Goal: Information Seeking & Learning: Learn about a topic

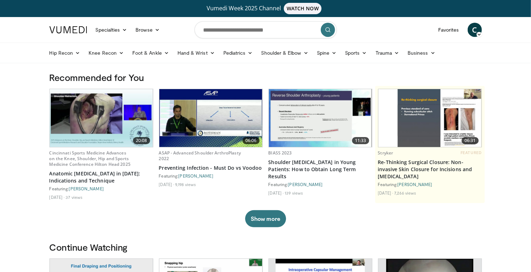
click at [481, 33] on icon at bounding box center [479, 34] width 5 height 5
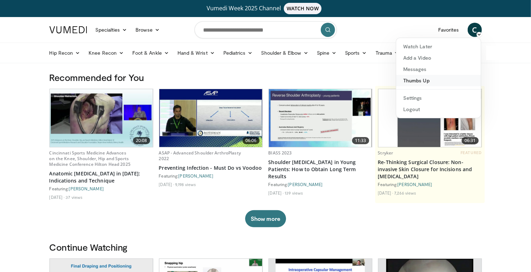
click at [440, 85] on link "Thumbs Up" at bounding box center [438, 80] width 85 height 11
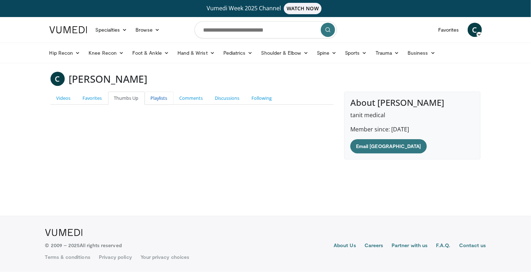
click at [153, 101] on link "Playlists" at bounding box center [159, 98] width 29 height 13
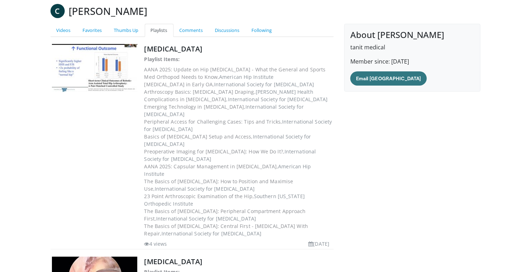
scroll to position [66, 0]
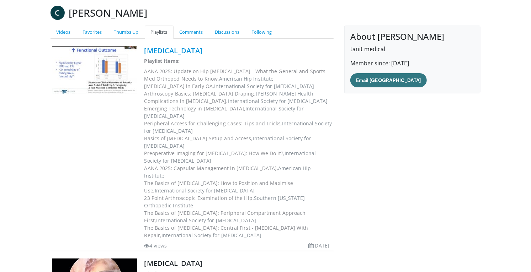
click at [201, 53] on link "HIP ARTHROSCOPY" at bounding box center [173, 51] width 58 height 10
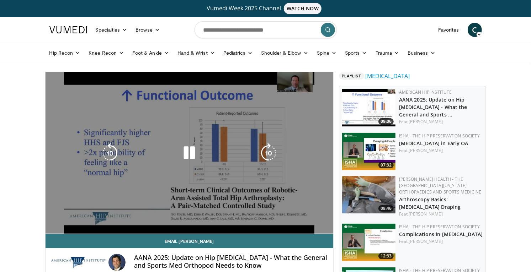
click at [192, 179] on div "10 seconds Tap to unmute" at bounding box center [190, 153] width 288 height 162
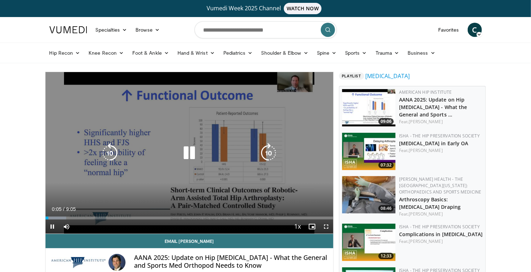
click at [196, 155] on icon "Video Player" at bounding box center [189, 153] width 20 height 20
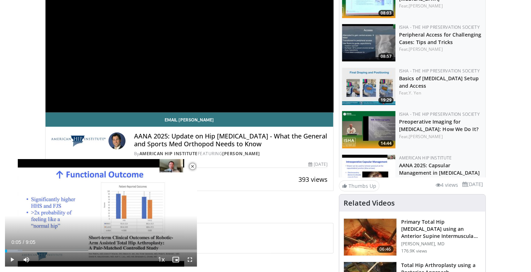
scroll to position [165, 0]
click at [446, 127] on link "Preoperative Imaging for [MEDICAL_DATA]: How We Do It?" at bounding box center [438, 125] width 79 height 14
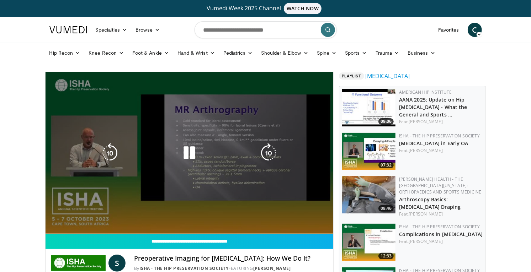
click at [305, 217] on div "10 seconds Tap to unmute" at bounding box center [190, 153] width 288 height 162
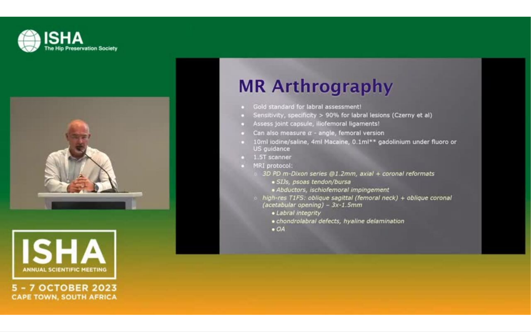
click at [331, 217] on div "10 seconds Tap to unmute" at bounding box center [265, 166] width 531 height 332
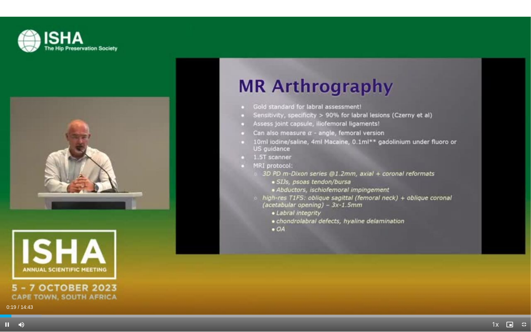
click at [321, 232] on div "10 seconds Tap to unmute" at bounding box center [265, 166] width 531 height 332
click at [318, 211] on div "10 seconds Tap to unmute" at bounding box center [265, 166] width 531 height 332
click at [306, 272] on div "10 seconds Tap to unmute" at bounding box center [265, 166] width 531 height 332
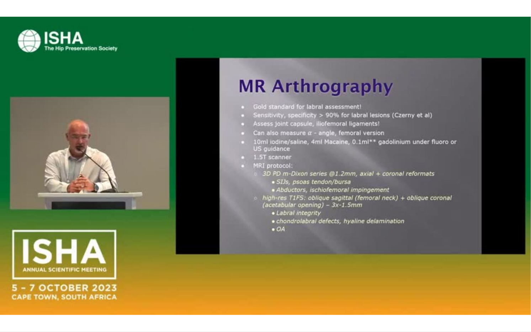
click at [306, 272] on div "10 seconds Tap to unmute" at bounding box center [265, 166] width 531 height 332
click at [148, 235] on div "10 seconds Tap to unmute" at bounding box center [265, 166] width 531 height 332
click at [413, 222] on div "10 seconds Tap to unmute" at bounding box center [265, 166] width 531 height 332
click at [25, 80] on div "10 seconds Tap to unmute" at bounding box center [265, 166] width 531 height 332
click at [311, 266] on div "10 seconds Tap to unmute" at bounding box center [265, 166] width 531 height 332
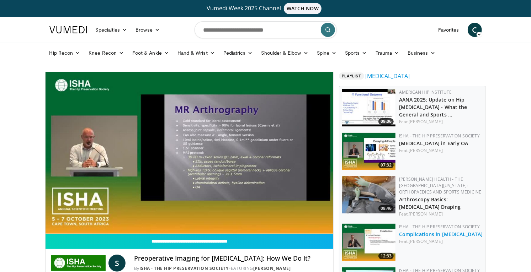
click at [444, 236] on link "Complications in Hip Arthroscopy" at bounding box center [441, 234] width 84 height 7
click at [387, 244] on img at bounding box center [368, 242] width 53 height 37
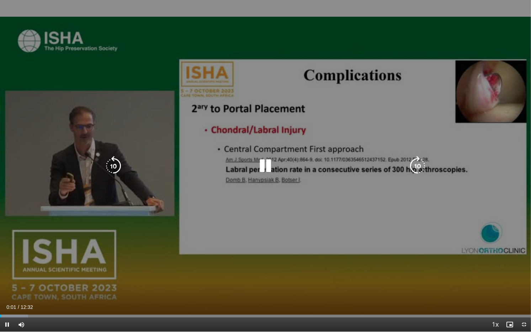
click at [334, 197] on div "10 seconds Tap to unmute" at bounding box center [265, 166] width 531 height 332
click at [264, 166] on icon "Video Player" at bounding box center [265, 166] width 20 height 20
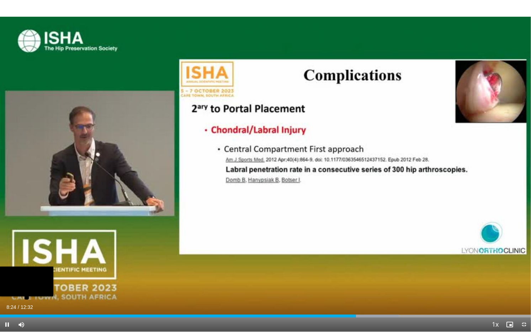
click at [12, 272] on div "Loaded : 75.18% 08:24" at bounding box center [265, 314] width 531 height 7
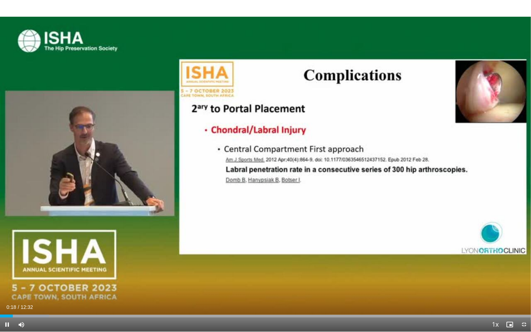
click at [320, 272] on div "10 seconds Tap to unmute" at bounding box center [265, 166] width 531 height 332
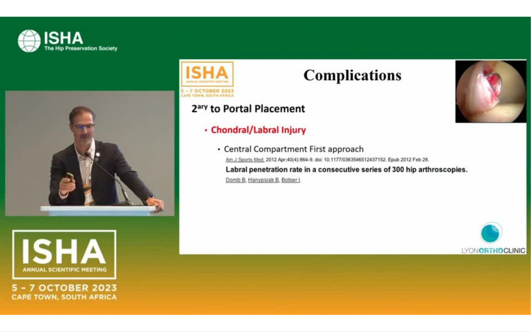
click at [307, 272] on div "10 seconds Tap to unmute" at bounding box center [265, 166] width 531 height 332
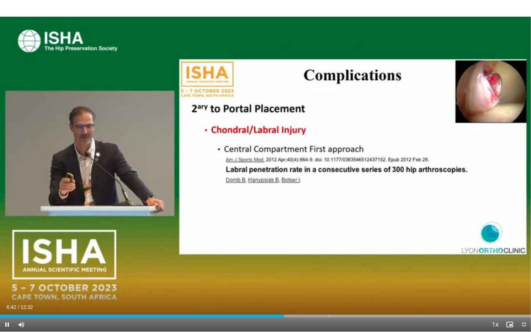
click at [308, 272] on div "10 seconds Tap to unmute" at bounding box center [265, 166] width 531 height 332
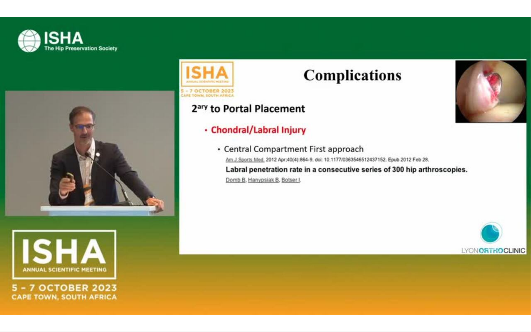
click at [1, 272] on div "10 seconds Tap to unmute" at bounding box center [265, 166] width 531 height 332
click at [208, 272] on div "10 seconds Tap to unmute" at bounding box center [265, 166] width 531 height 332
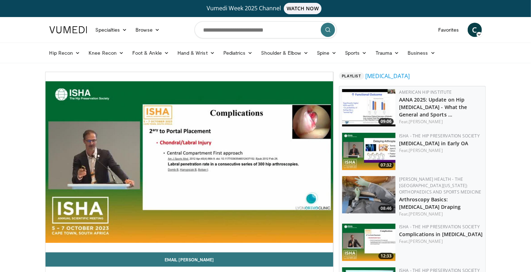
click at [198, 230] on div "10 seconds Tap to unmute" at bounding box center [190, 162] width 288 height 180
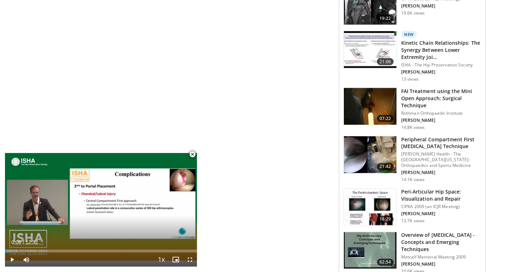
scroll to position [653, 0]
click at [441, 243] on h3 "Overview of Hip Arthroscopy - Concepts and Emerging Techniques" at bounding box center [441, 242] width 80 height 21
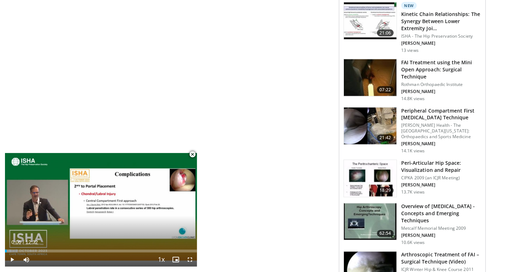
scroll to position [687, 0]
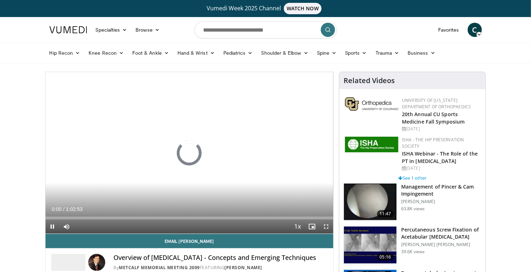
click at [353, 230] on img at bounding box center [370, 245] width 53 height 37
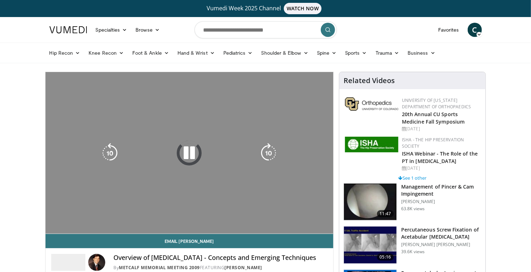
click at [320, 220] on div "10 seconds Tap to unmute" at bounding box center [190, 153] width 288 height 162
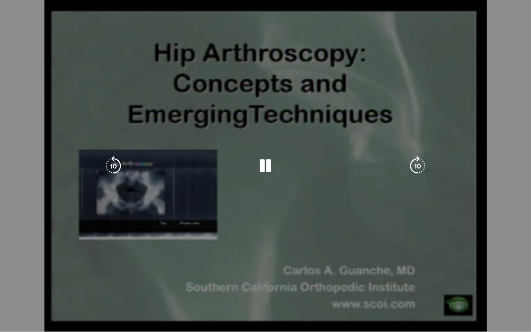
click at [340, 259] on div "10 seconds Tap to unmute" at bounding box center [265, 166] width 531 height 332
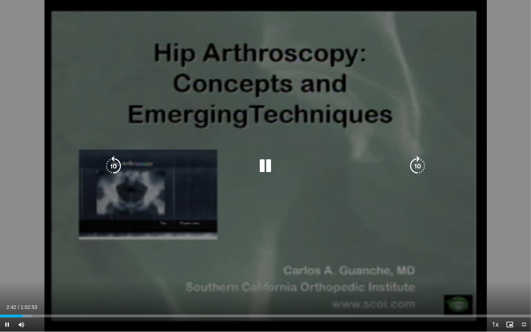
click at [266, 171] on icon "Video Player" at bounding box center [265, 166] width 20 height 20
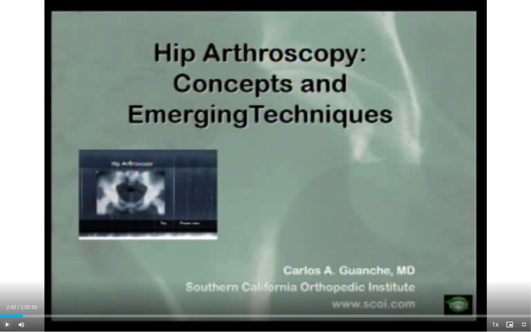
click at [5, 272] on span "Video Player" at bounding box center [7, 325] width 14 height 14
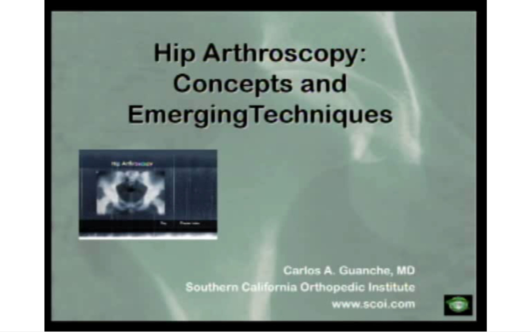
click at [111, 272] on div "10 seconds Tap to unmute" at bounding box center [265, 166] width 531 height 332
click at [156, 266] on div "10 seconds Tap to unmute" at bounding box center [265, 166] width 531 height 332
click at [13, 252] on div "10 seconds Tap to unmute" at bounding box center [265, 166] width 531 height 332
click at [123, 263] on div "10 seconds Tap to unmute" at bounding box center [265, 166] width 531 height 332
click at [171, 272] on div "10 seconds Tap to unmute" at bounding box center [265, 166] width 531 height 332
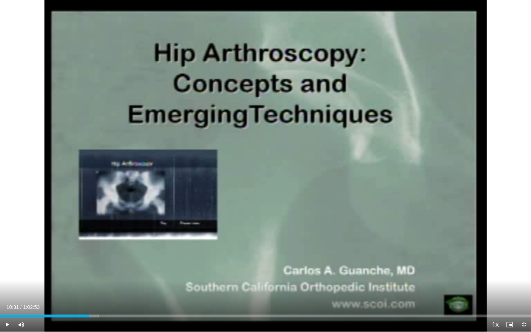
click at [432, 272] on div "10 seconds Tap to unmute" at bounding box center [265, 166] width 531 height 332
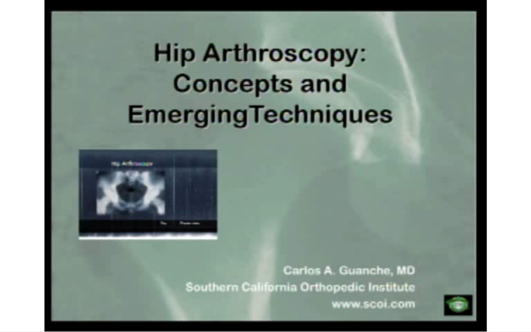
click at [24, 272] on div "10 seconds Tap to unmute" at bounding box center [265, 166] width 531 height 332
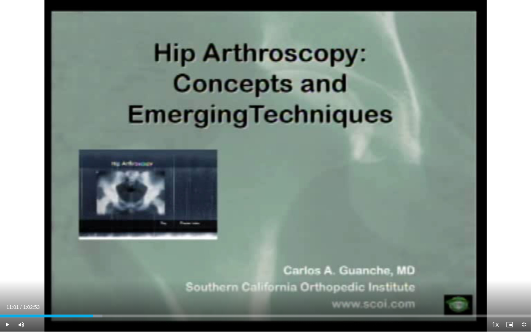
click at [75, 7] on div "10 seconds Tap to unmute" at bounding box center [265, 166] width 531 height 332
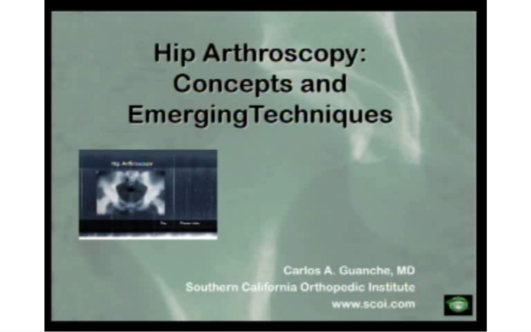
click at [66, 272] on div "10 seconds Tap to unmute" at bounding box center [265, 166] width 531 height 332
click at [115, 272] on div "10 seconds Tap to unmute" at bounding box center [265, 166] width 531 height 332
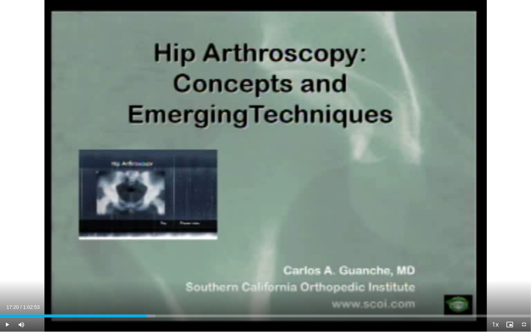
click at [17, 69] on div "10 seconds Tap to unmute" at bounding box center [265, 166] width 531 height 332
click at [16, 69] on div "10 seconds Tap to unmute" at bounding box center [265, 166] width 531 height 332
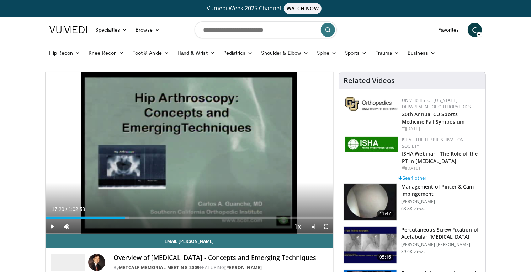
click at [347, 227] on img at bounding box center [370, 245] width 53 height 37
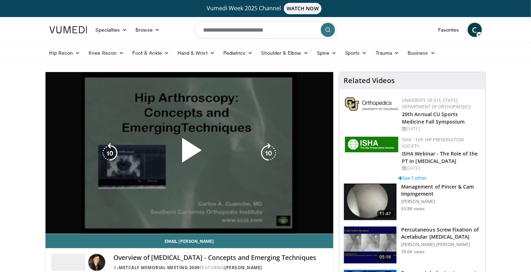
click at [297, 176] on div "10 seconds Tap to unmute" at bounding box center [190, 153] width 288 height 162
click at [241, 188] on div "10 seconds Tap to unmute" at bounding box center [190, 153] width 288 height 162
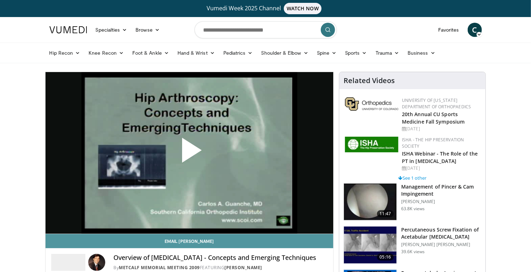
click at [309, 236] on link "Email Carlos" at bounding box center [190, 241] width 288 height 14
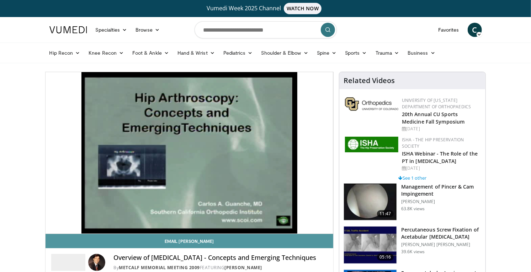
scroll to position [1, 0]
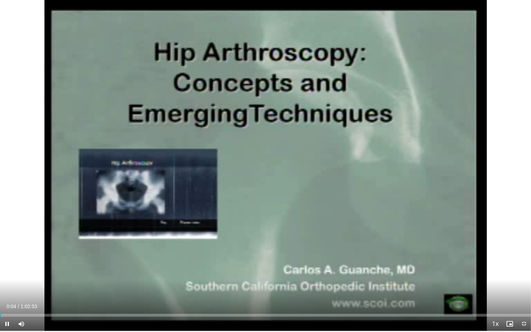
click at [78, 272] on div "10 seconds Tap to unmute" at bounding box center [265, 165] width 531 height 332
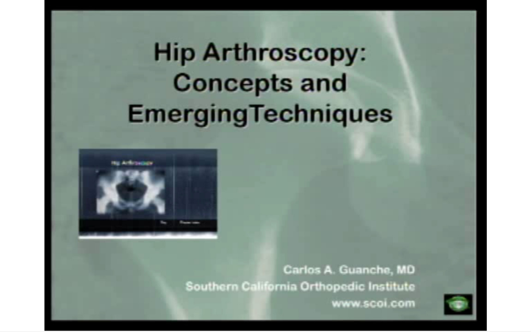
click at [227, 272] on div "10 seconds Tap to unmute" at bounding box center [265, 165] width 531 height 332
click at [5, 102] on div "10 seconds Tap to unmute" at bounding box center [265, 165] width 531 height 332
click at [10, 46] on div "10 seconds Tap to unmute" at bounding box center [265, 165] width 531 height 332
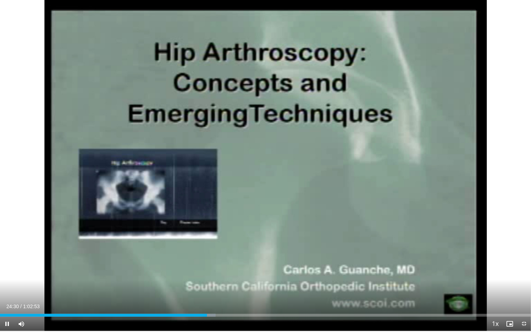
click at [386, 164] on div "10 seconds Tap to unmute" at bounding box center [265, 165] width 531 height 332
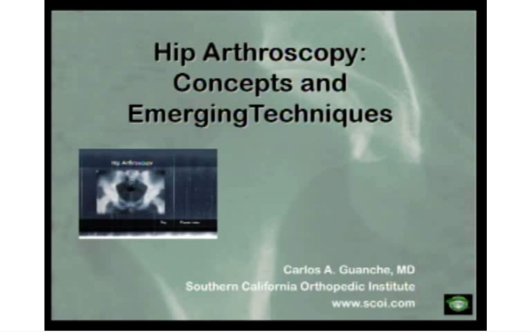
click at [17, 171] on div "10 seconds Tap to unmute" at bounding box center [265, 165] width 531 height 332
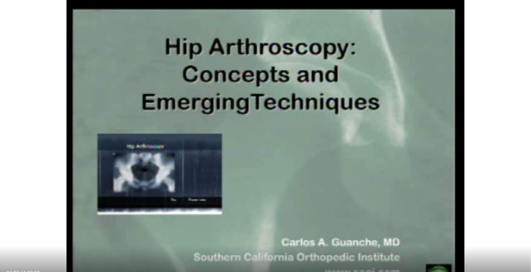
scroll to position [32, 0]
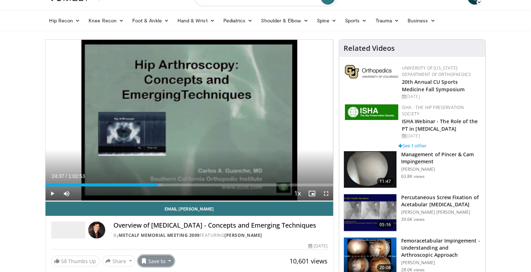
click at [154, 262] on button "Save to" at bounding box center [156, 261] width 36 height 11
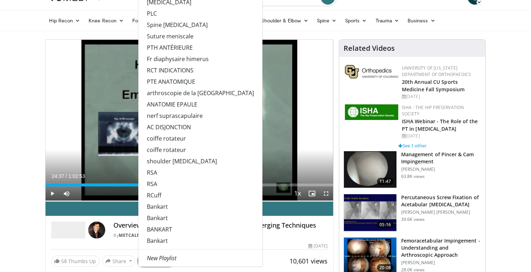
scroll to position [0, 0]
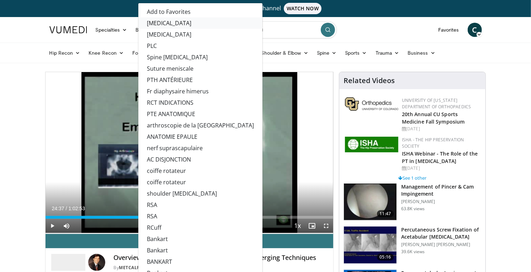
click at [191, 22] on link "HIP ARTHROSCOPY" at bounding box center [200, 22] width 124 height 11
